Goal: Check status: Check status

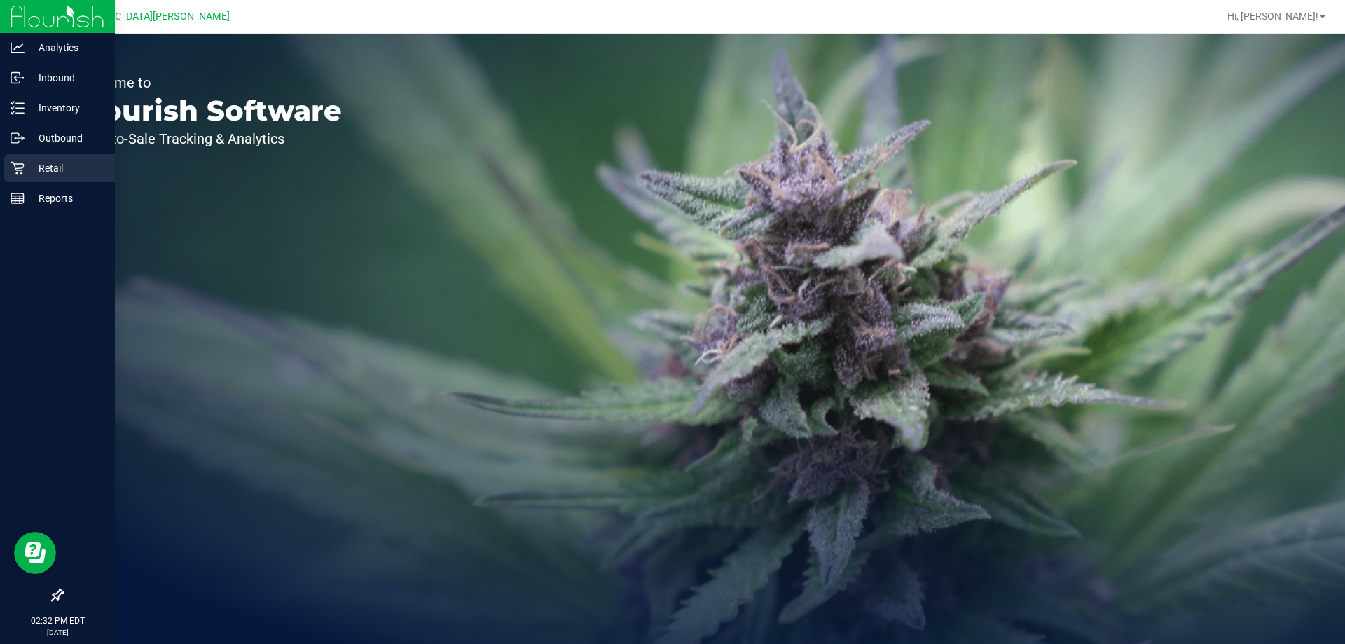
click at [32, 173] on p "Retail" at bounding box center [67, 168] width 84 height 17
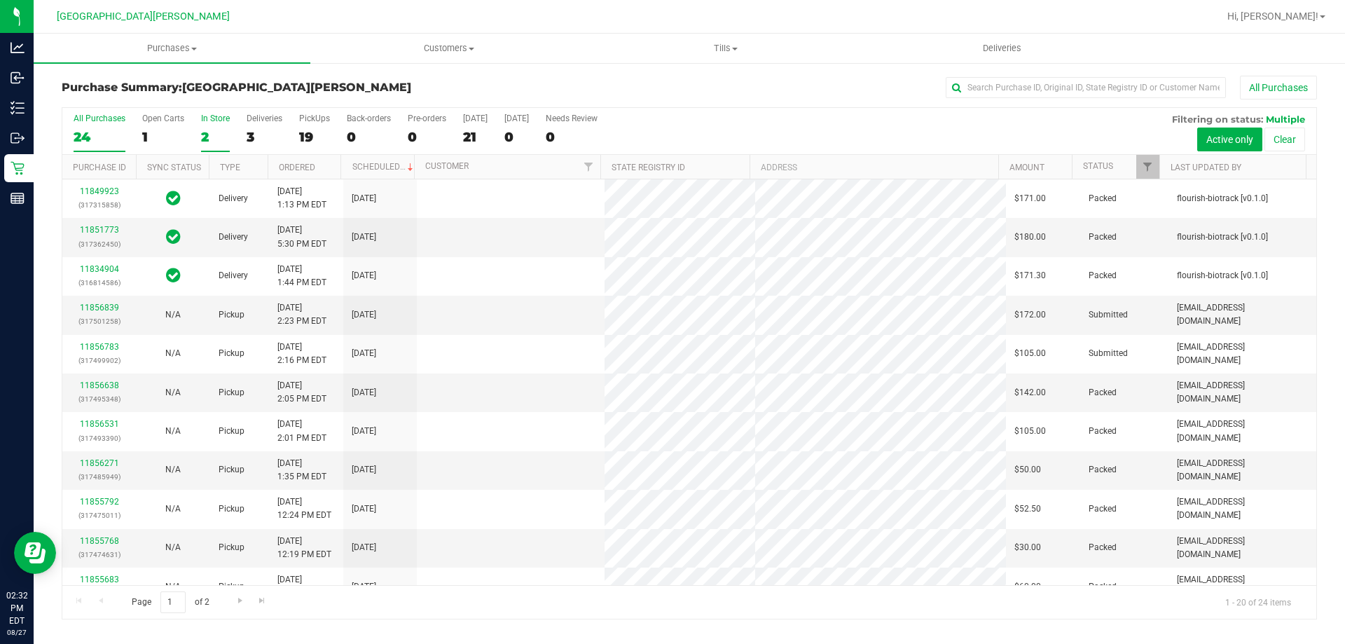
click at [205, 131] on div "2" at bounding box center [215, 137] width 29 height 16
click at [0, 0] on input "In Store 2" at bounding box center [0, 0] width 0 height 0
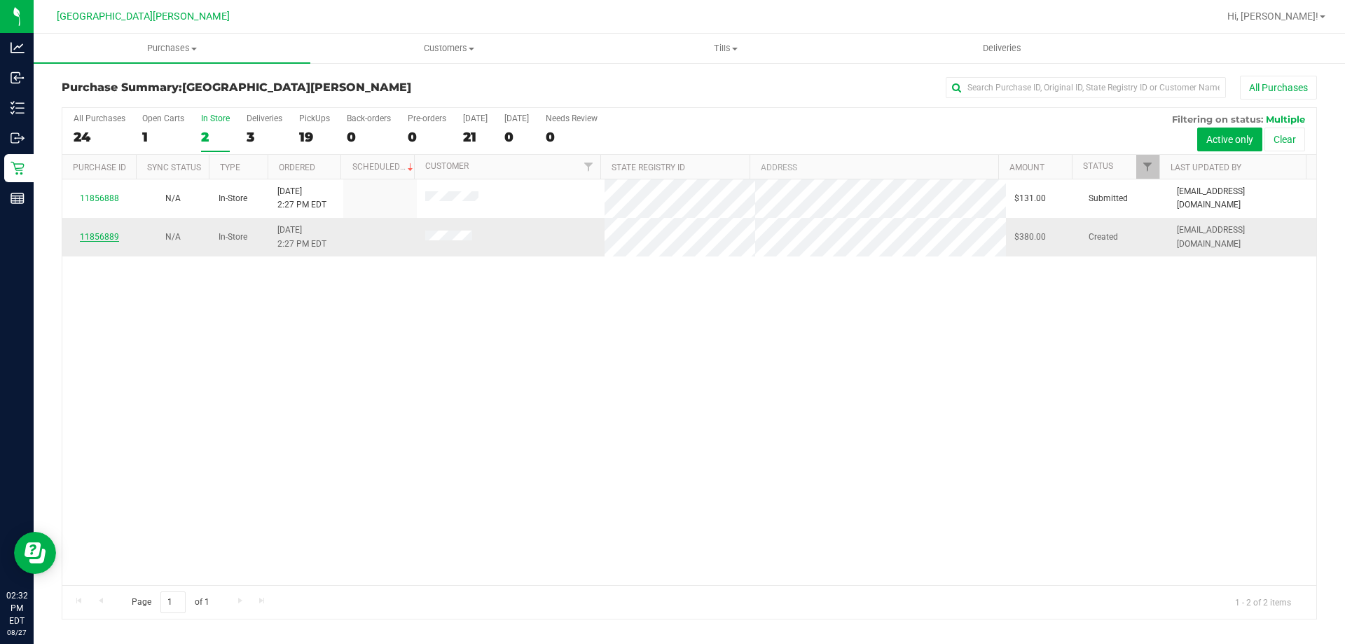
click at [107, 237] on link "11856889" at bounding box center [99, 237] width 39 height 10
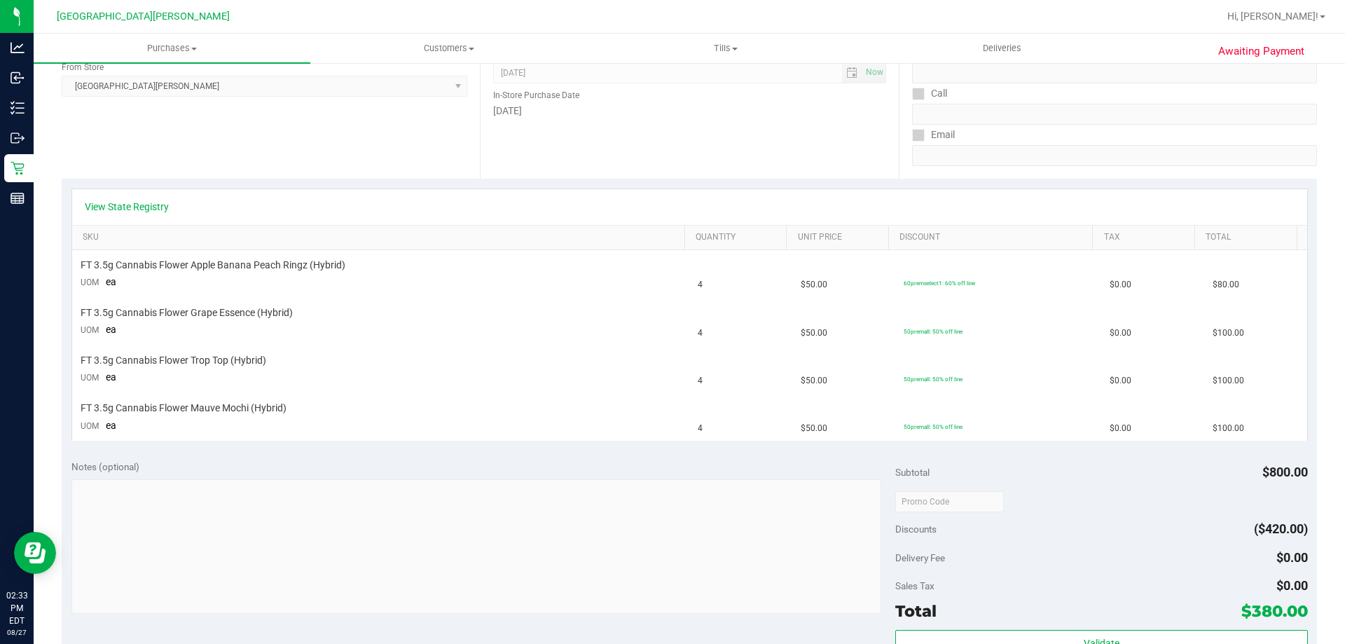
scroll to position [210, 0]
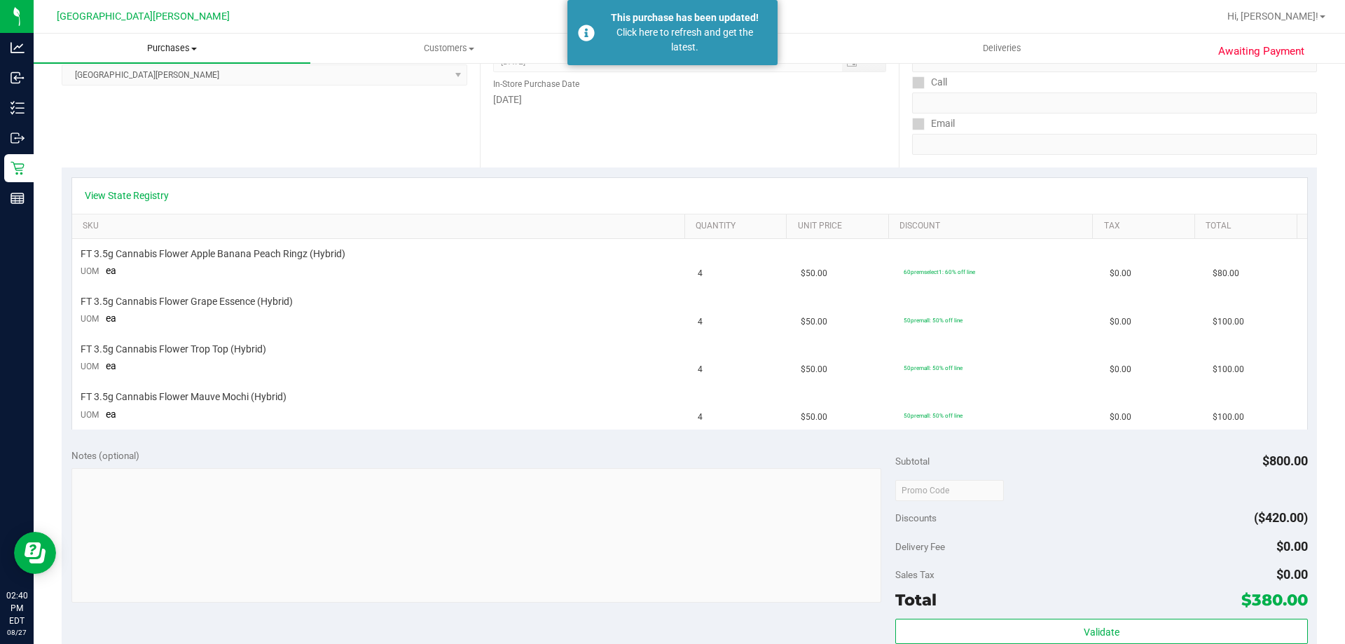
click at [176, 47] on span "Purchases" at bounding box center [172, 48] width 277 height 13
click at [149, 108] on li "Fulfillment" at bounding box center [172, 101] width 277 height 17
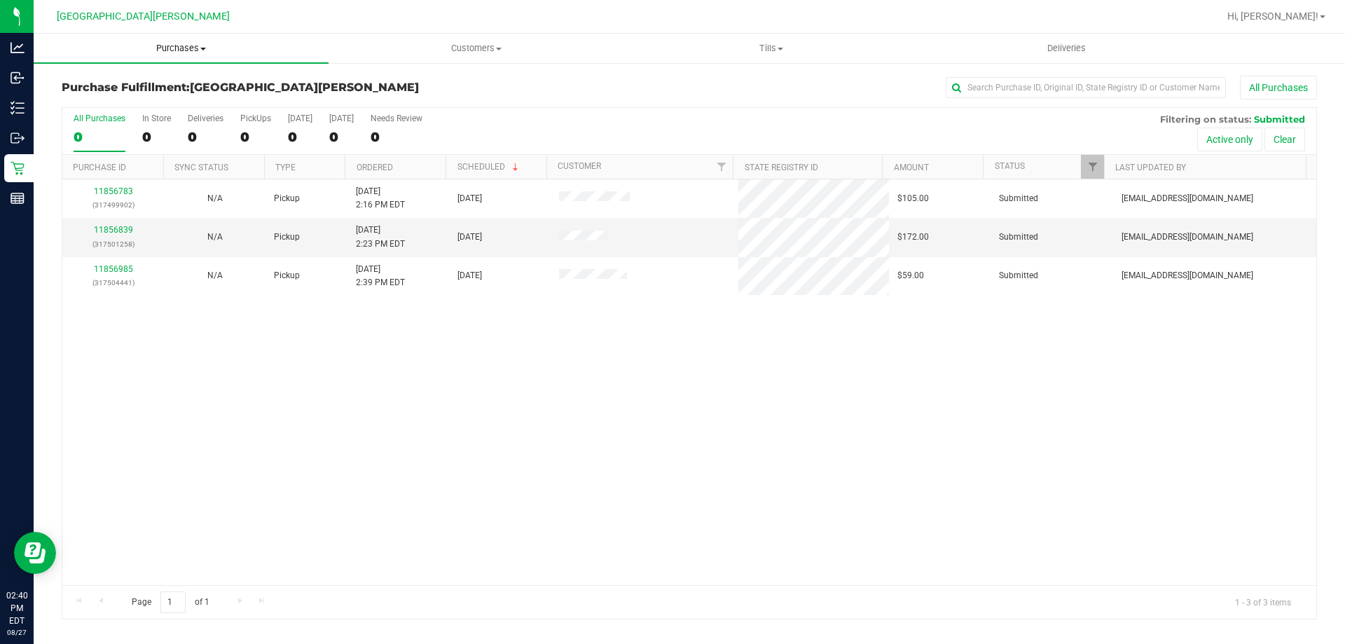
click at [179, 49] on span "Purchases" at bounding box center [181, 48] width 295 height 13
click at [165, 86] on span "Summary of purchases" at bounding box center [106, 84] width 144 height 12
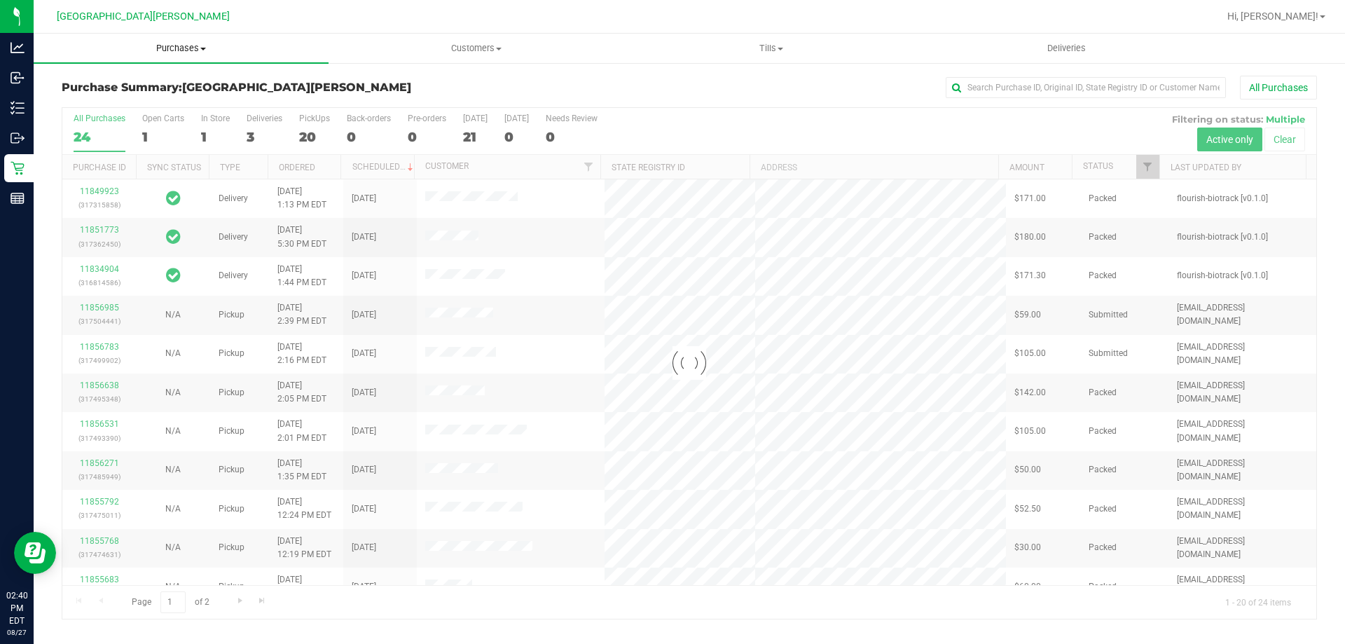
click at [184, 47] on span "Purchases" at bounding box center [181, 48] width 295 height 13
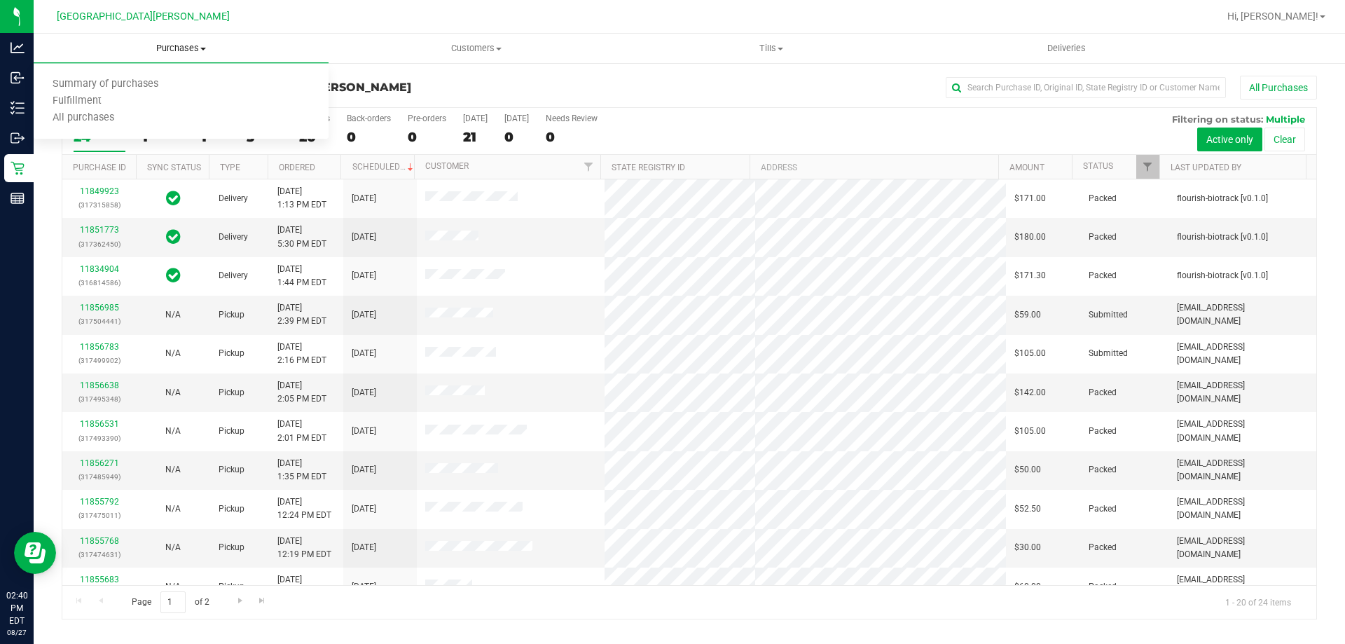
click at [191, 43] on span "Purchases" at bounding box center [181, 48] width 295 height 13
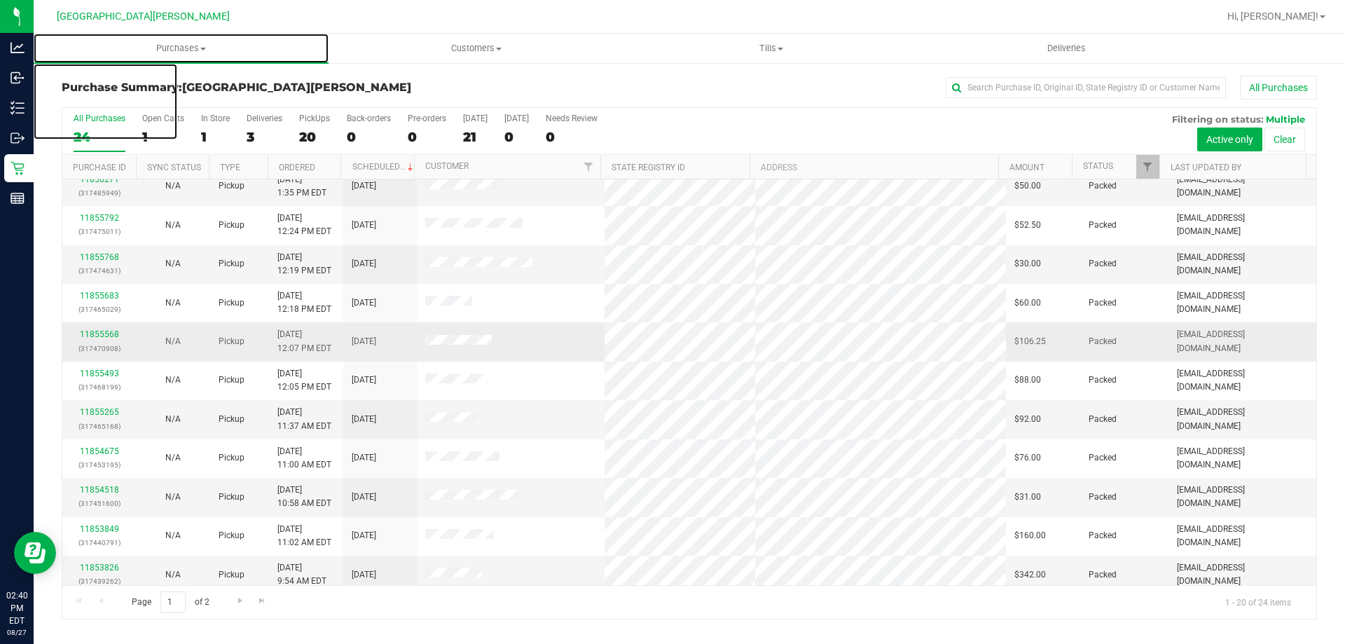
scroll to position [370, 0]
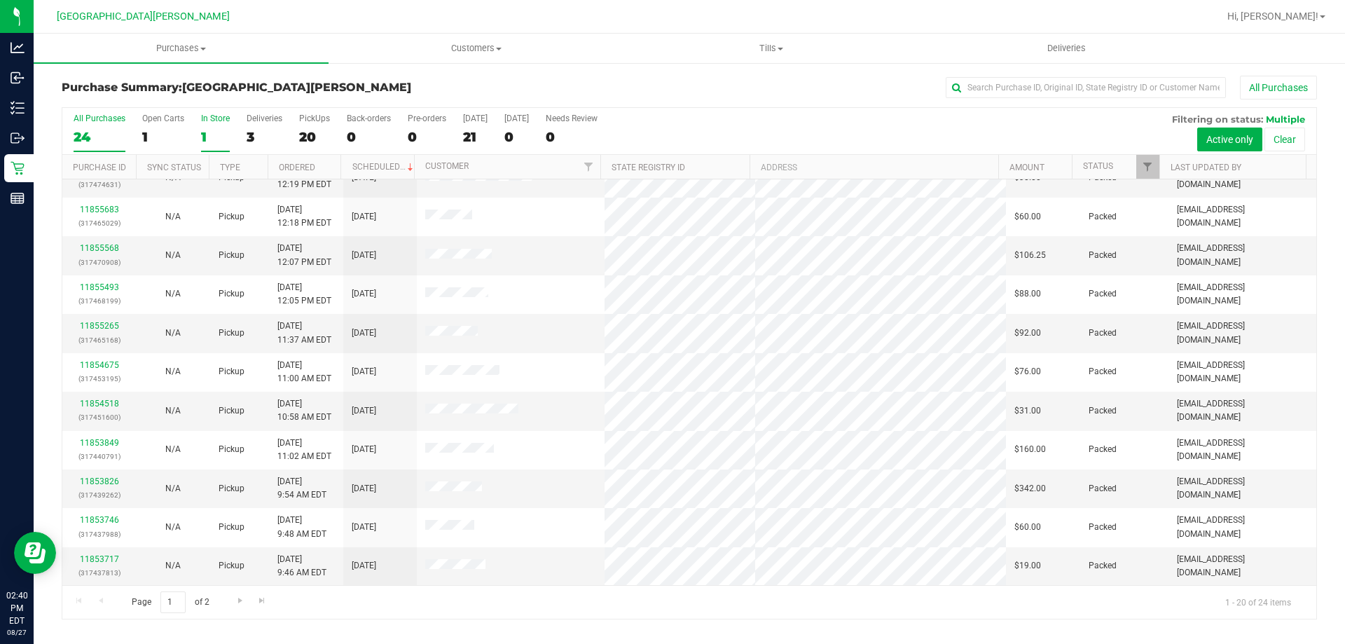
click at [206, 120] on div "In Store" at bounding box center [215, 118] width 29 height 10
click at [0, 0] on input "In Store 1" at bounding box center [0, 0] width 0 height 0
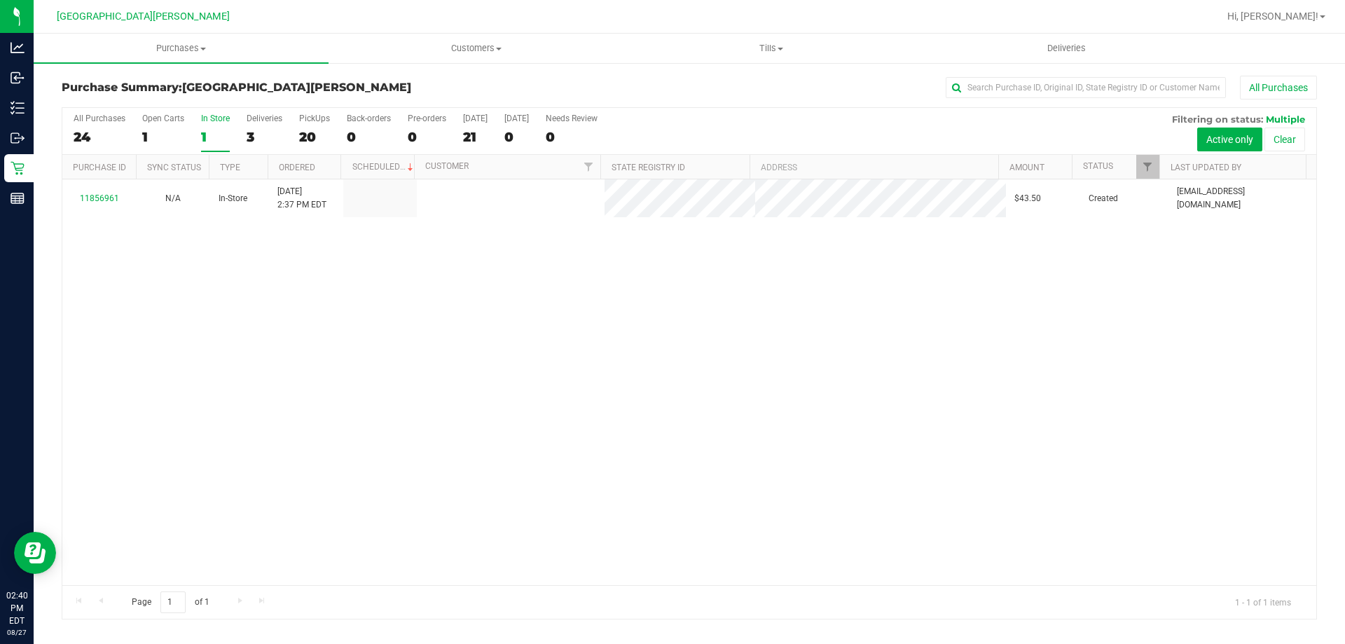
scroll to position [0, 0]
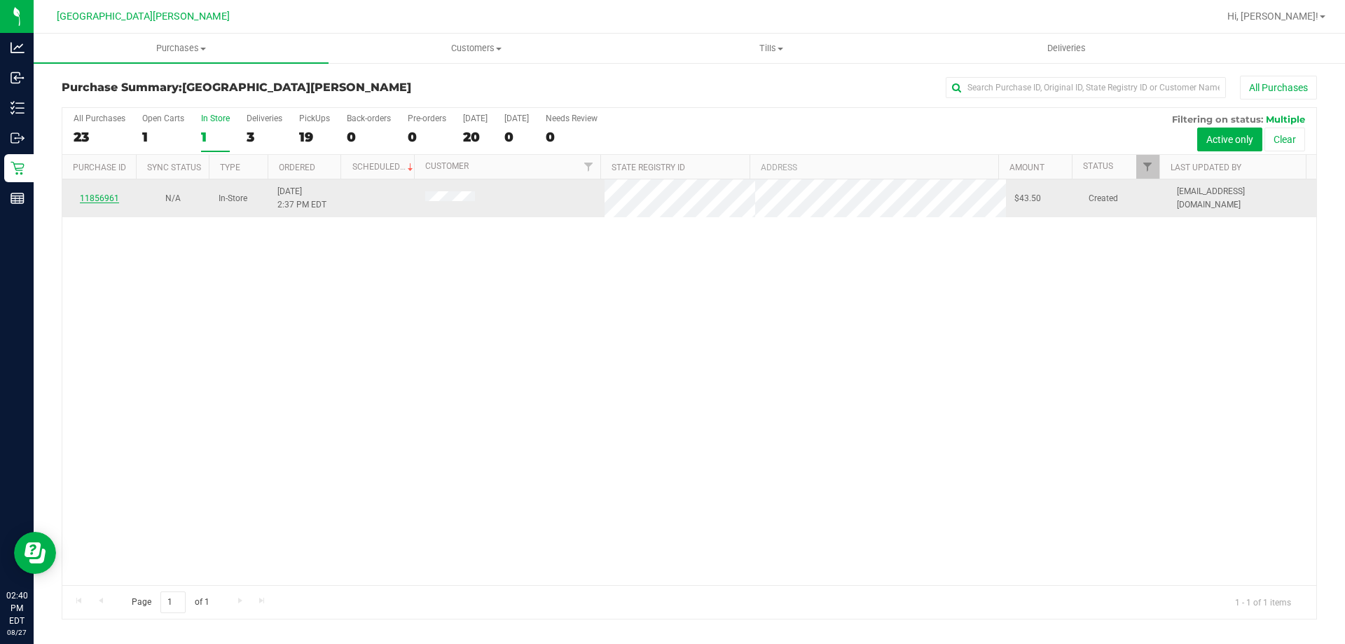
click at [107, 196] on link "11856961" at bounding box center [99, 198] width 39 height 10
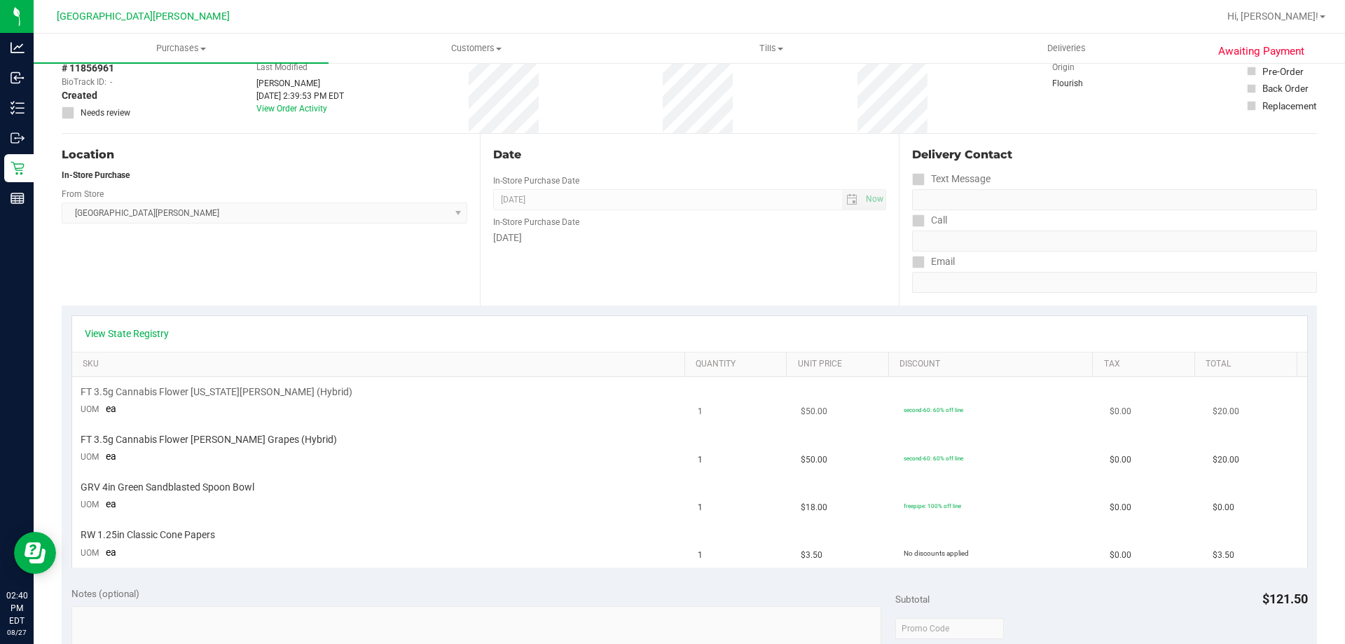
scroll to position [210, 0]
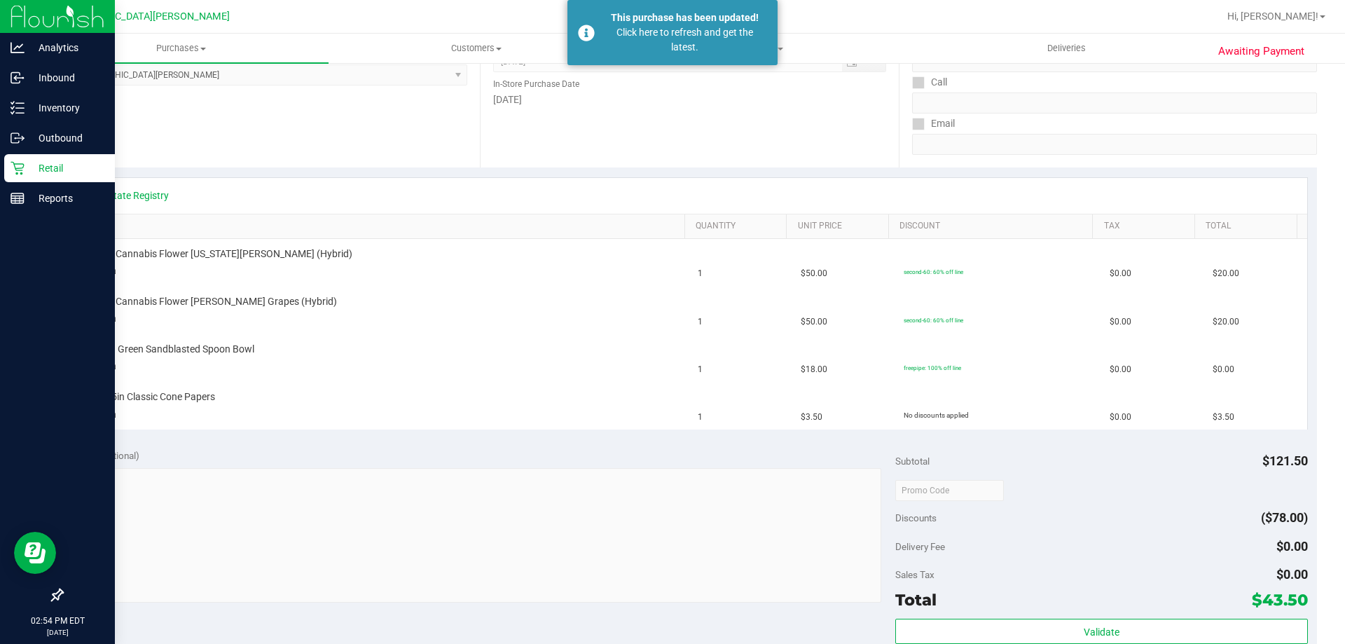
click at [53, 169] on p "Retail" at bounding box center [67, 168] width 84 height 17
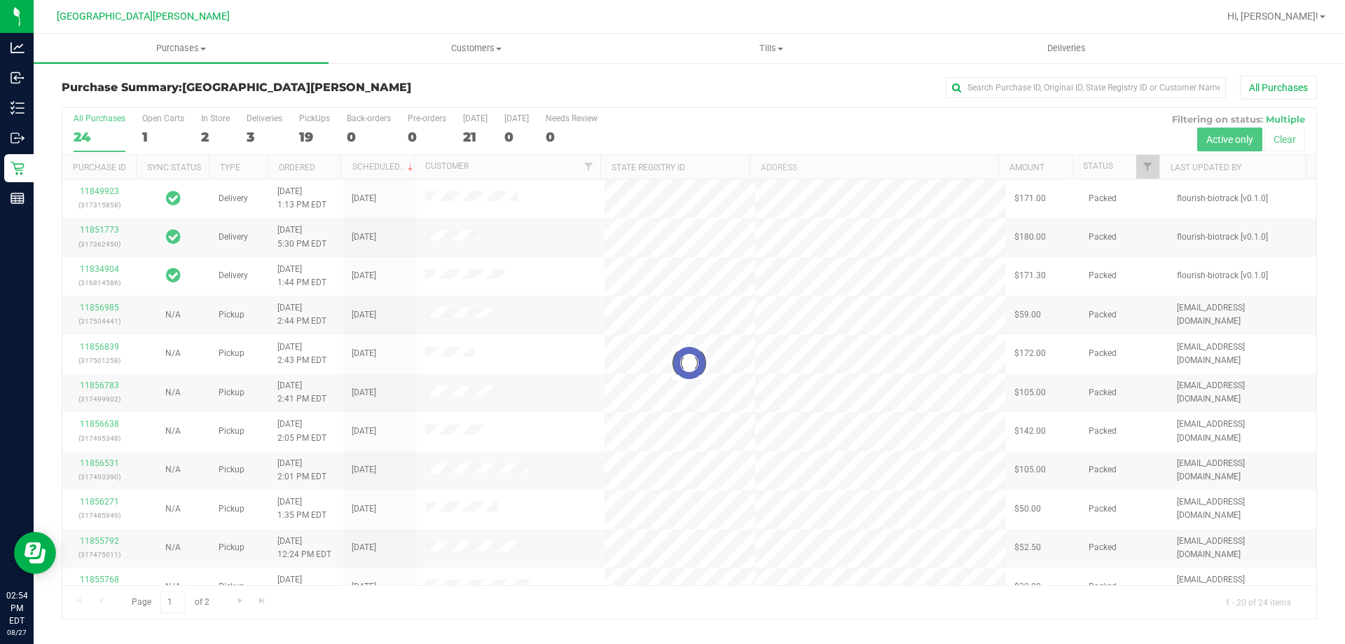
click at [214, 119] on div at bounding box center [689, 363] width 1254 height 511
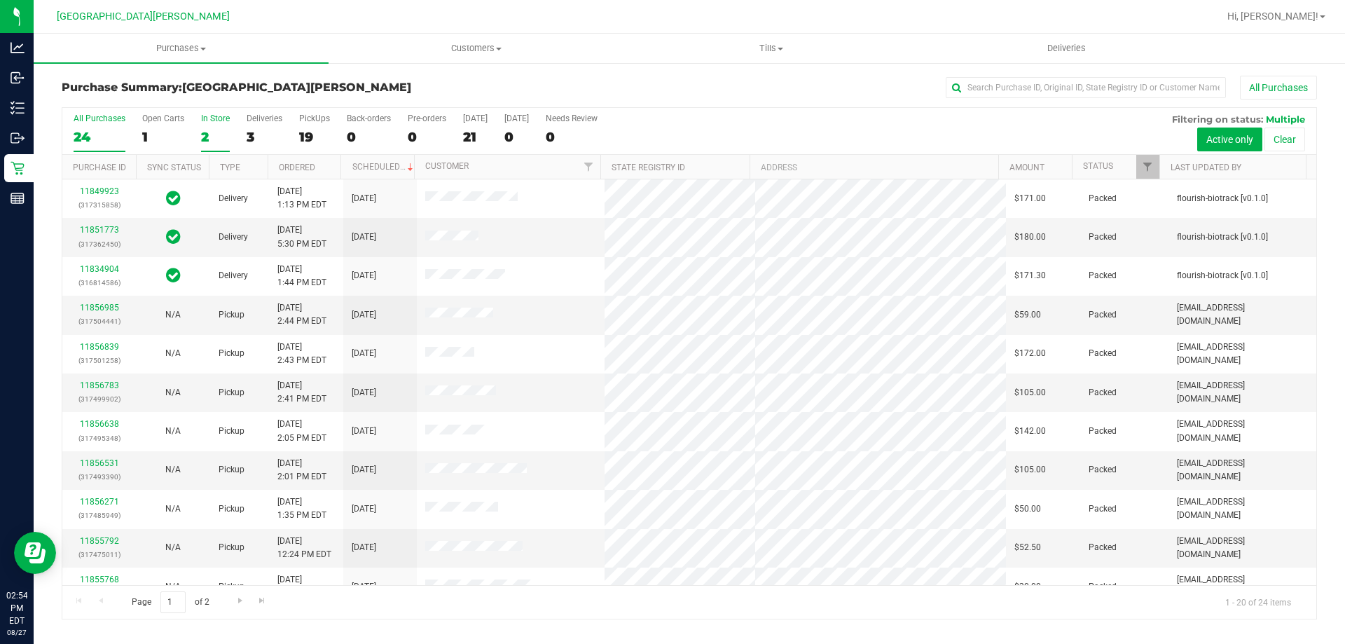
click at [215, 120] on div "In Store" at bounding box center [215, 118] width 29 height 10
click at [0, 0] on input "In Store 2" at bounding box center [0, 0] width 0 height 0
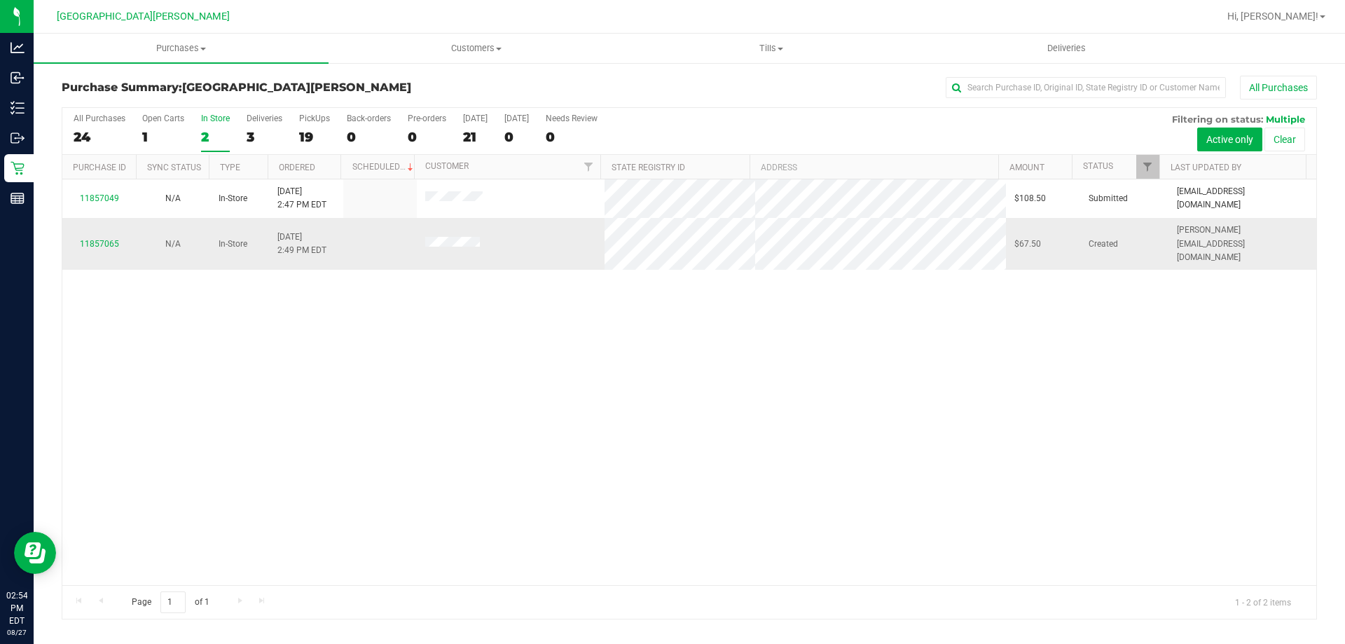
click at [95, 237] on div "11857065" at bounding box center [99, 243] width 57 height 13
click at [96, 239] on link "11857065" at bounding box center [99, 244] width 39 height 10
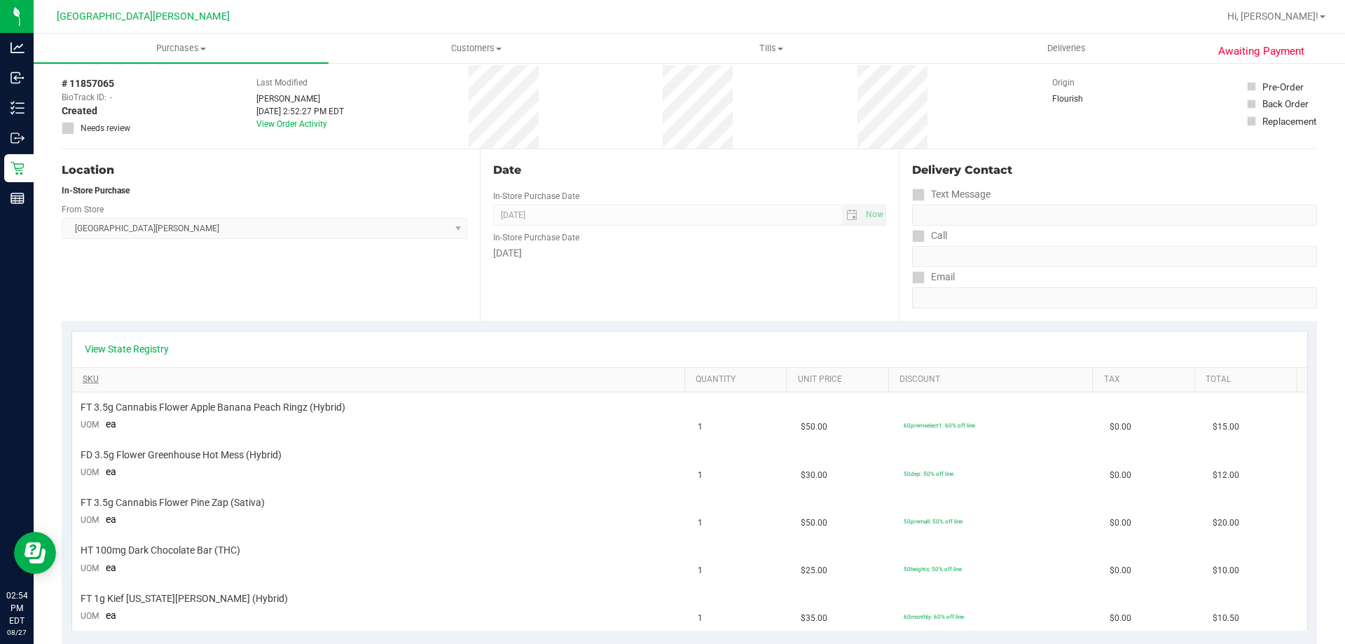
scroll to position [280, 0]
